Goal: Transaction & Acquisition: Download file/media

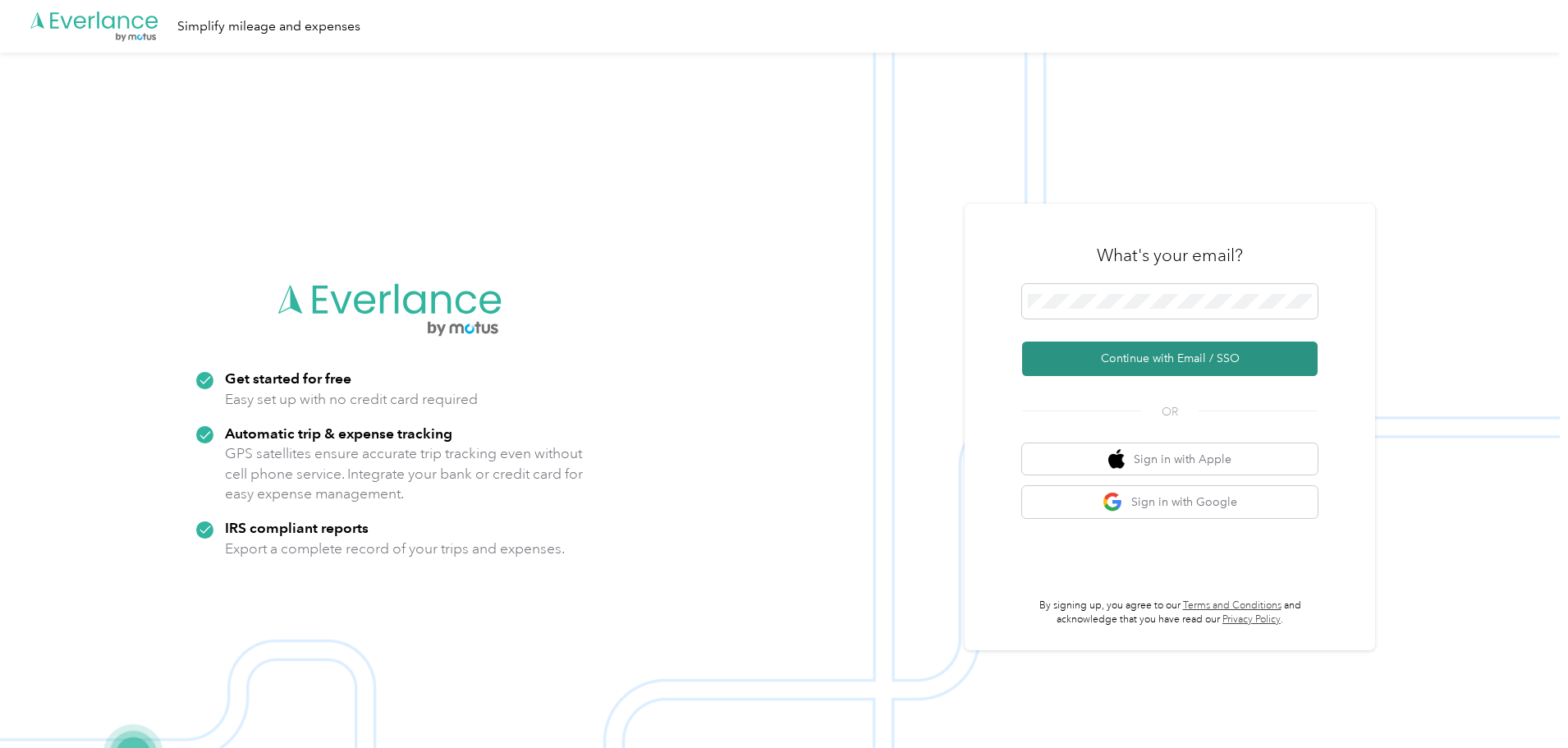
click at [1171, 352] on button "Continue with Email / SSO" at bounding box center [1170, 358] width 296 height 34
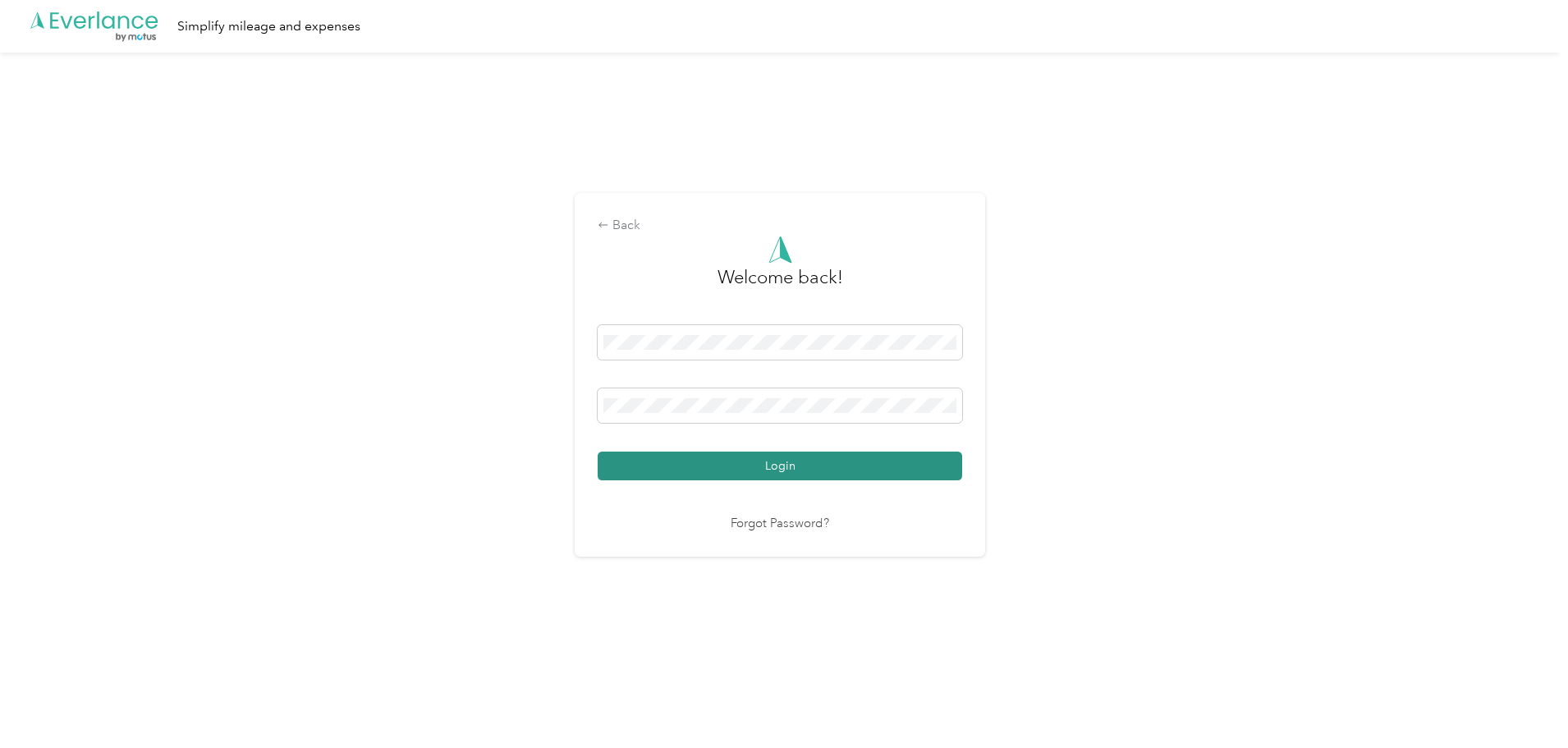
click at [836, 459] on button "Login" at bounding box center [780, 466] width 364 height 28
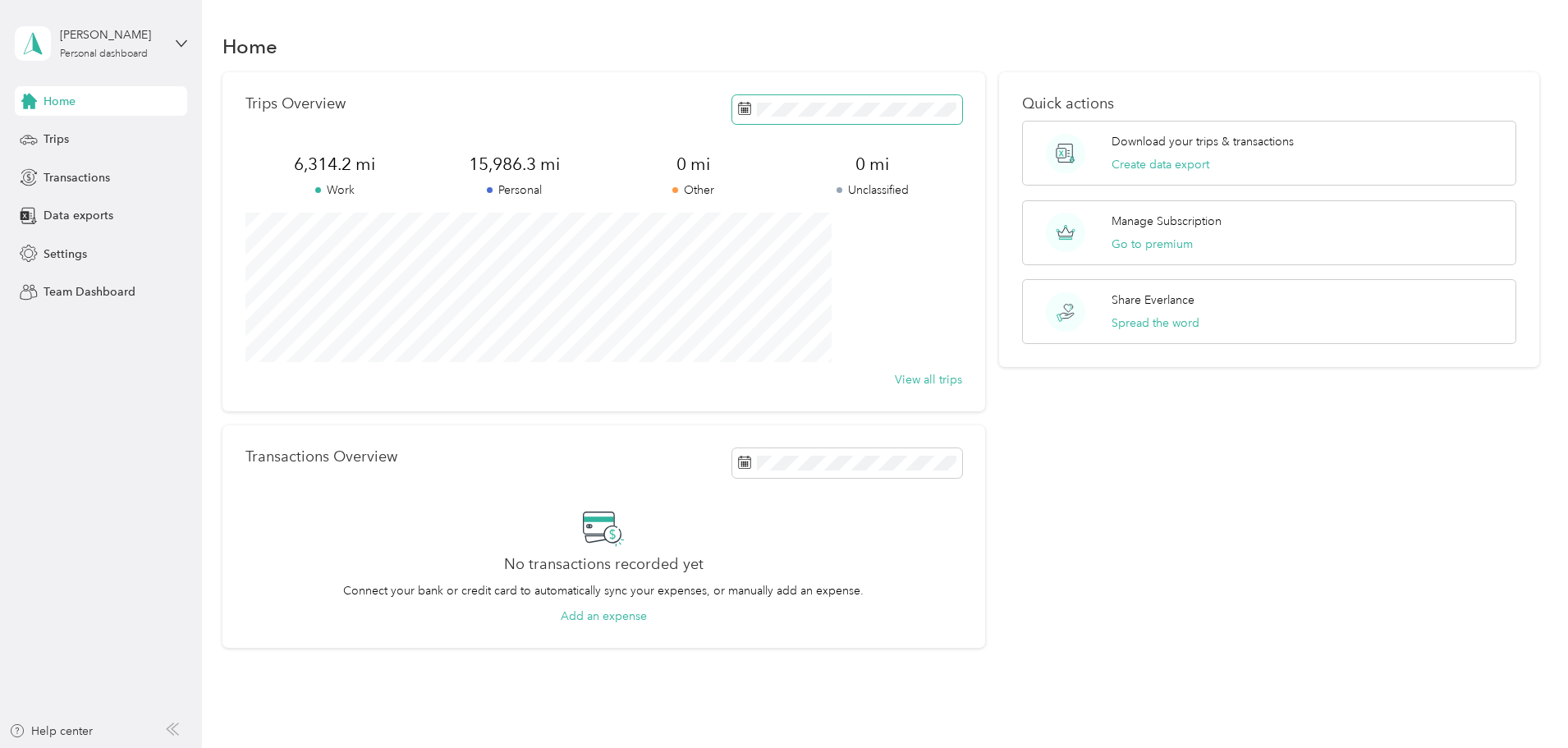
click at [752, 119] on span at bounding box center [847, 109] width 230 height 28
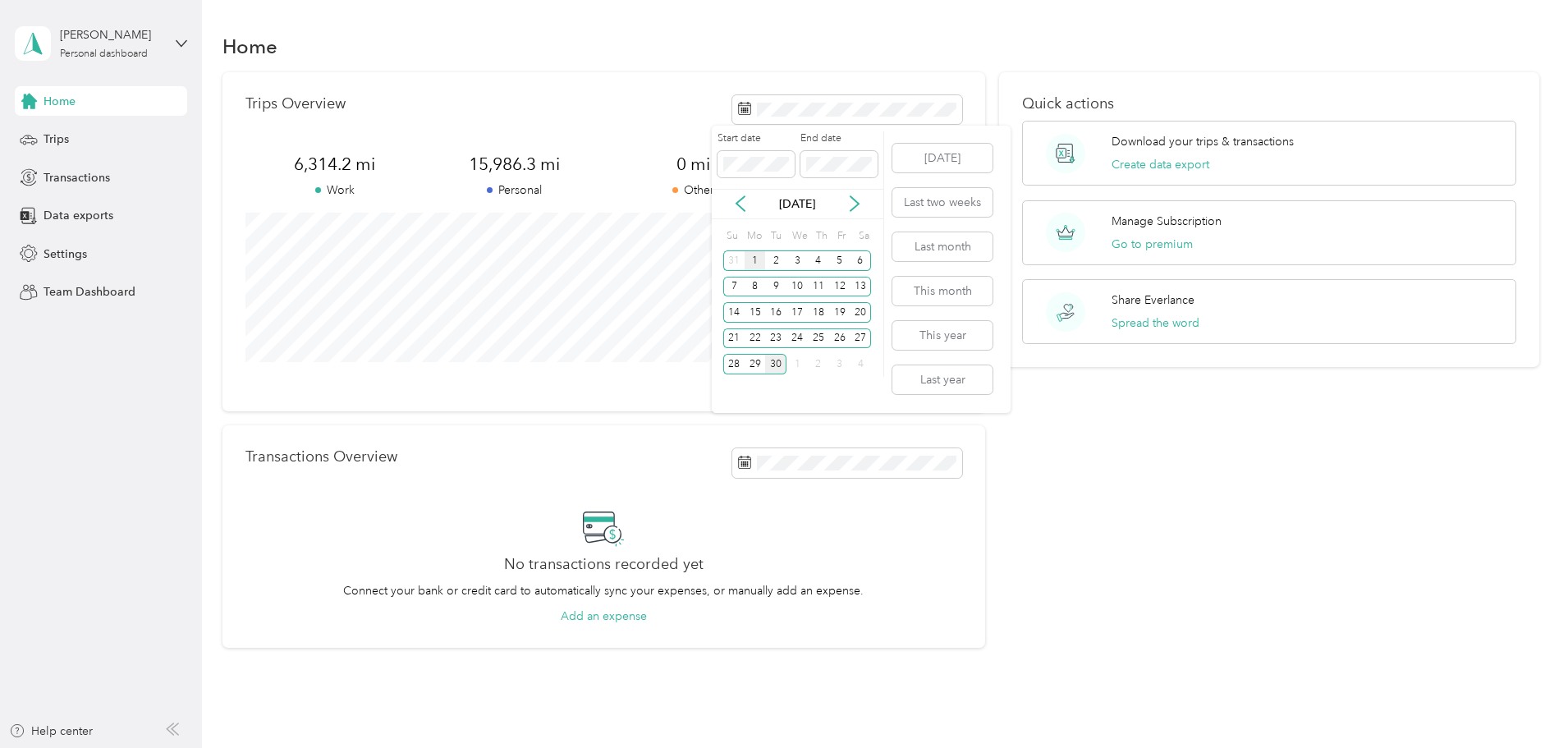
click at [755, 257] on div "1" at bounding box center [756, 260] width 22 height 21
click at [776, 364] on div "30" at bounding box center [776, 364] width 22 height 21
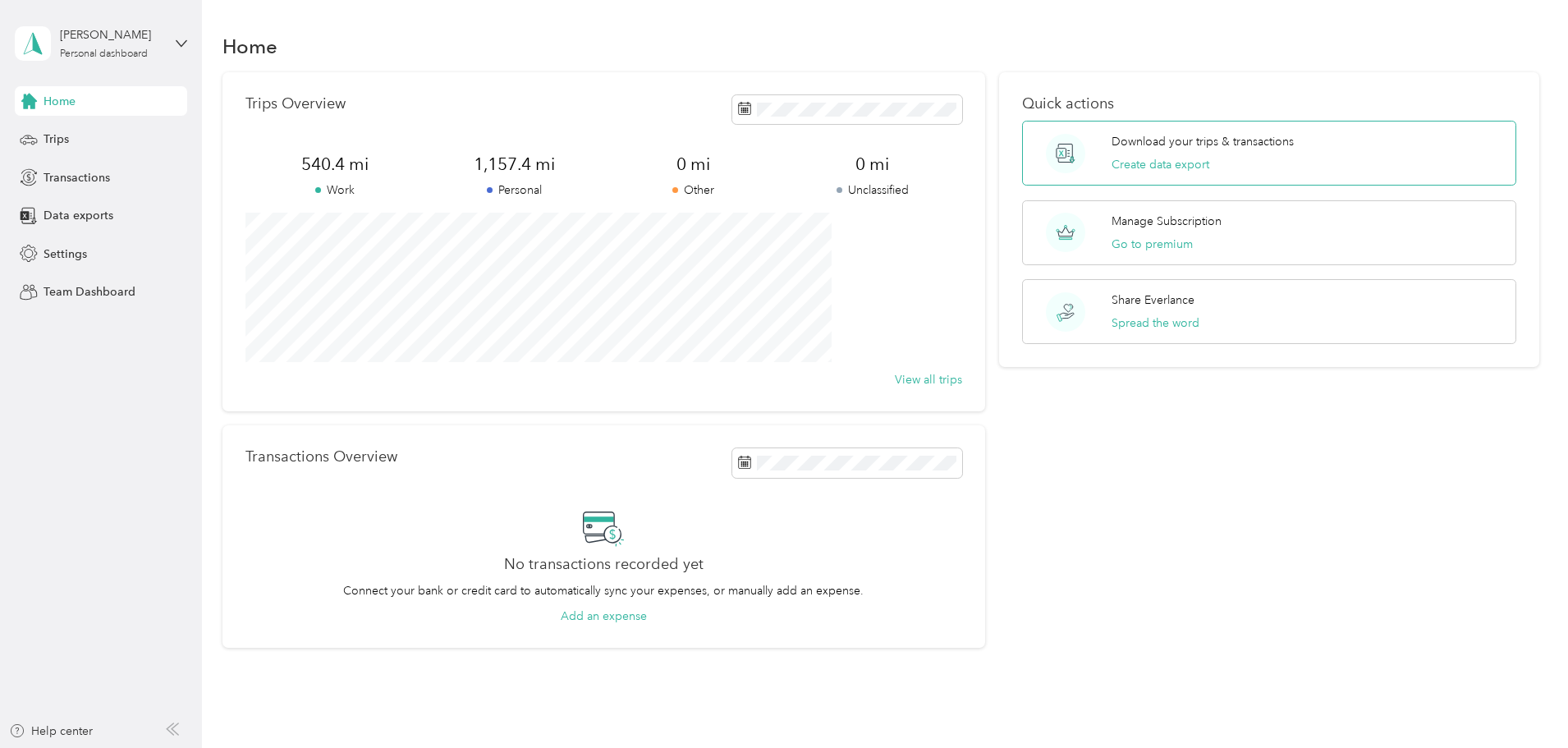
click at [1134, 144] on p "Download your trips & transactions" at bounding box center [1202, 141] width 182 height 18
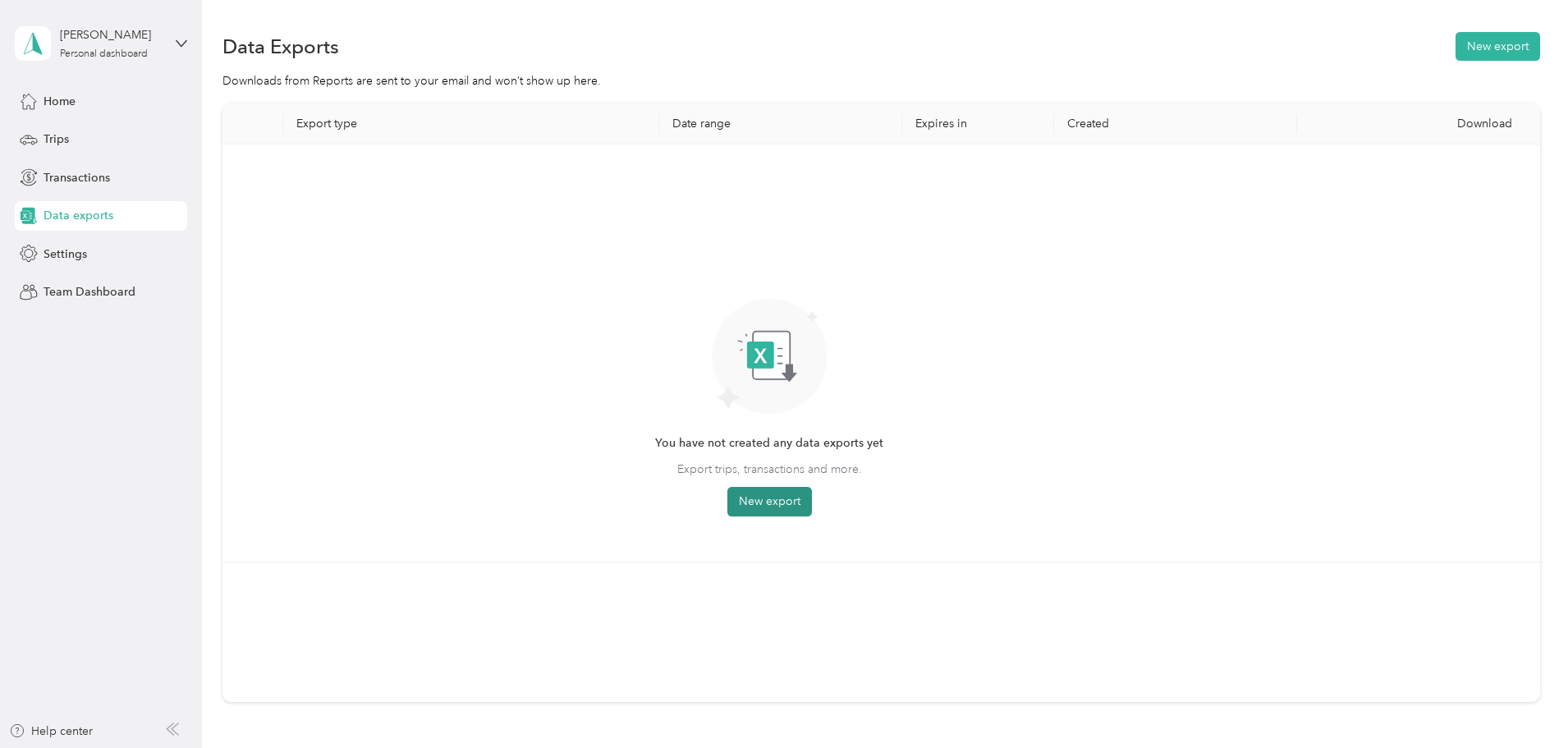
click at [812, 499] on button "New export" at bounding box center [769, 501] width 84 height 29
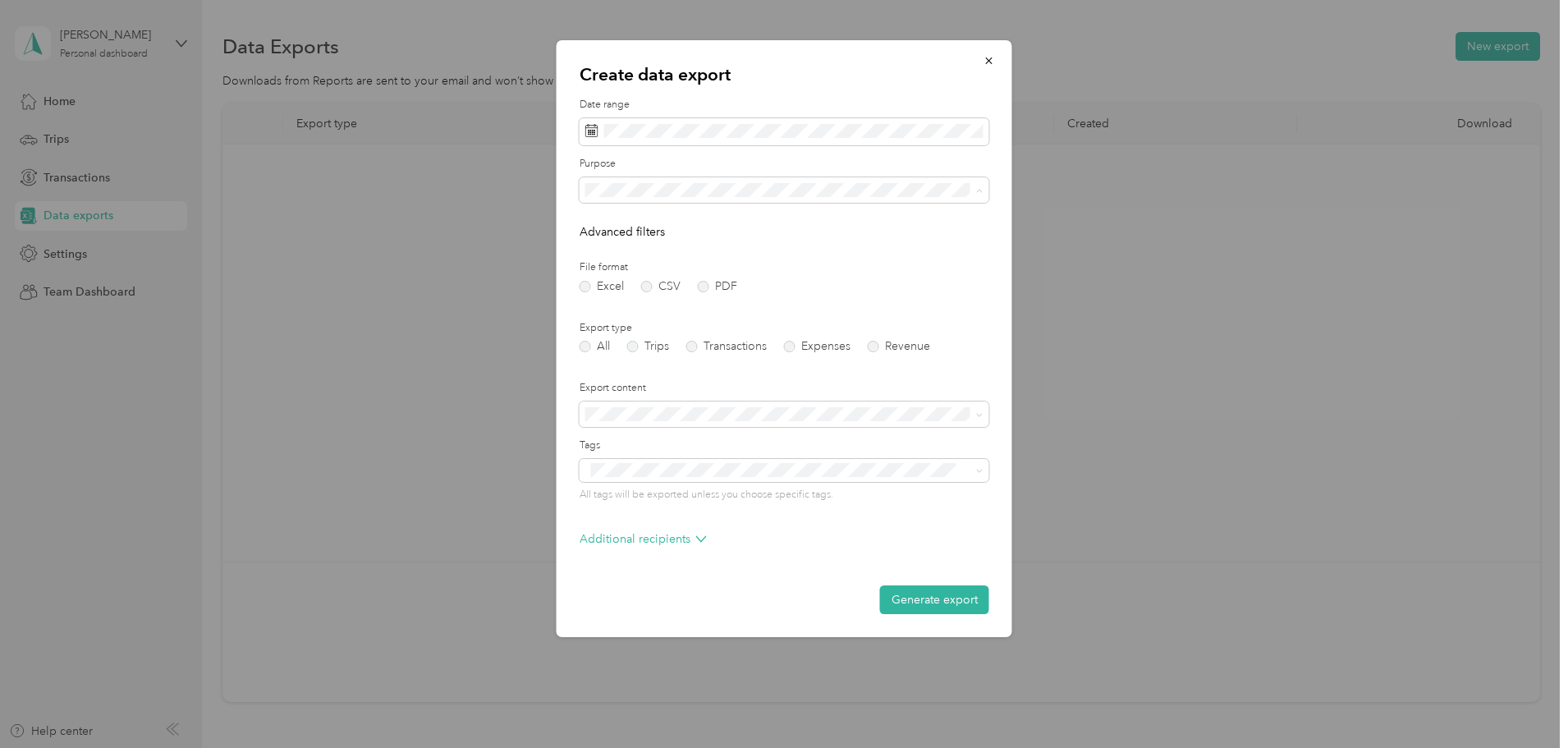
click at [617, 305] on span "Real Estate" at bounding box center [619, 305] width 55 height 14
click at [923, 603] on button "Generate export" at bounding box center [934, 599] width 109 height 28
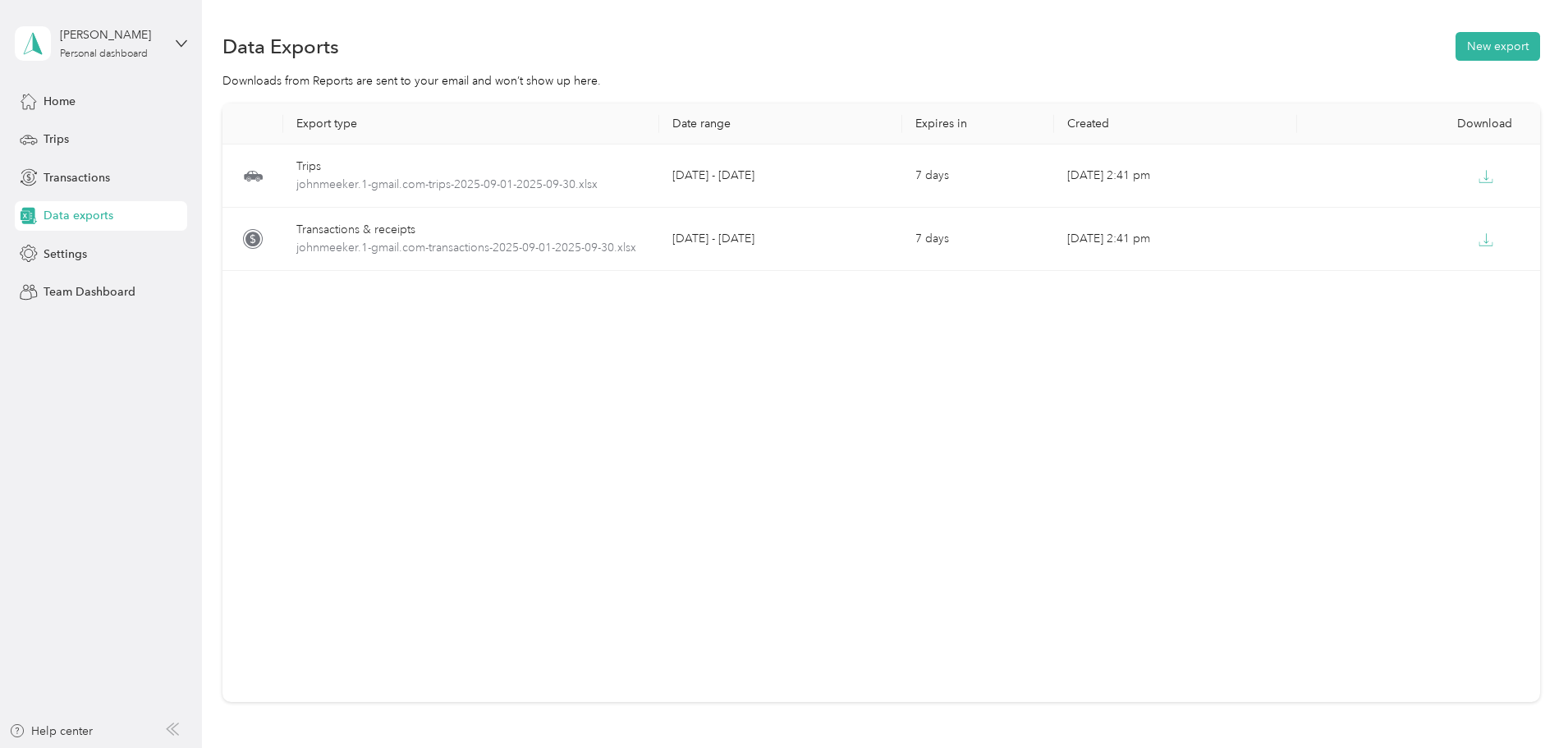
click at [1374, 114] on th "Download" at bounding box center [1418, 124] width 243 height 41
click at [1373, 121] on div "Download" at bounding box center [1419, 124] width 217 height 14
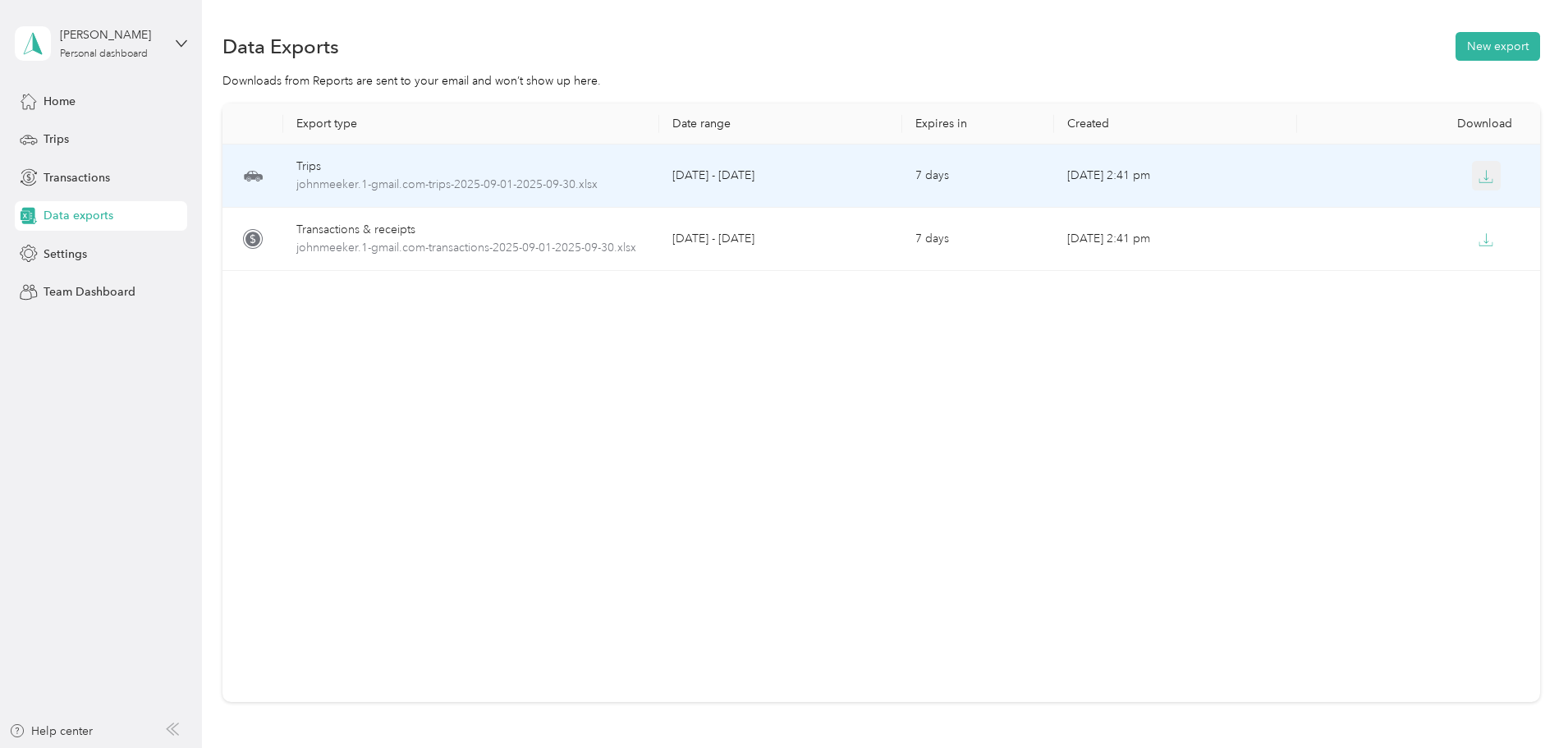
click at [1484, 179] on icon "button" at bounding box center [1486, 174] width 5 height 10
